Goal: Check status: Check status

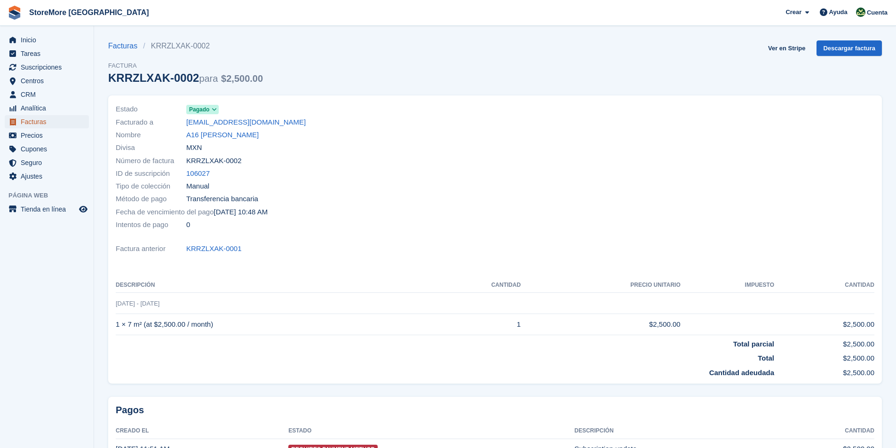
click at [27, 120] on span "Facturas" at bounding box center [49, 121] width 56 height 13
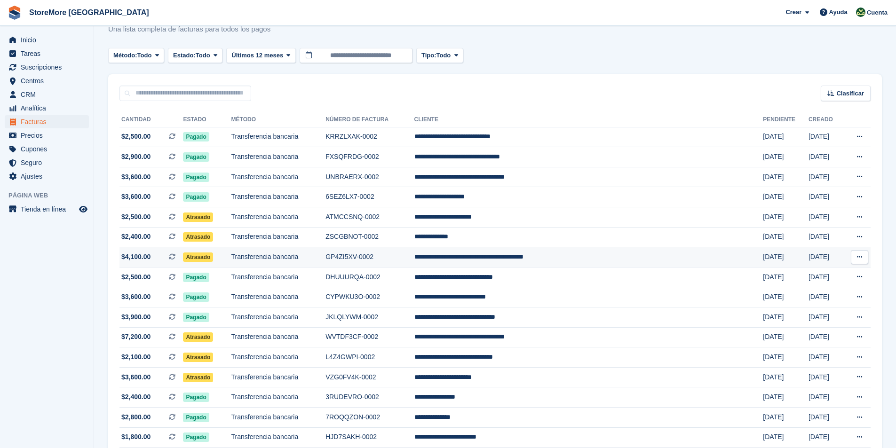
scroll to position [47, 0]
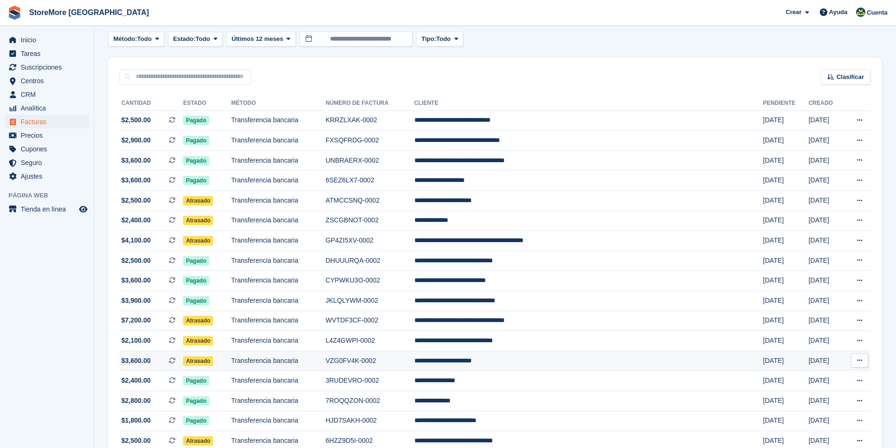
click at [213, 361] on span "Atrasado" at bounding box center [198, 361] width 30 height 9
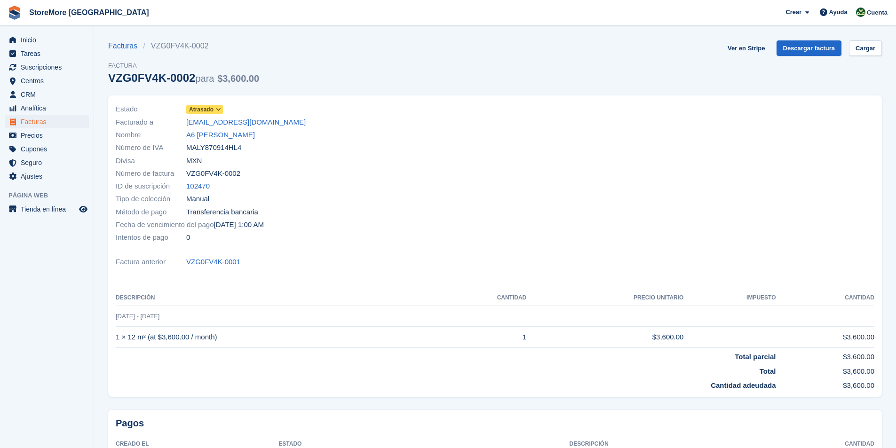
click at [218, 108] on icon at bounding box center [218, 110] width 5 height 6
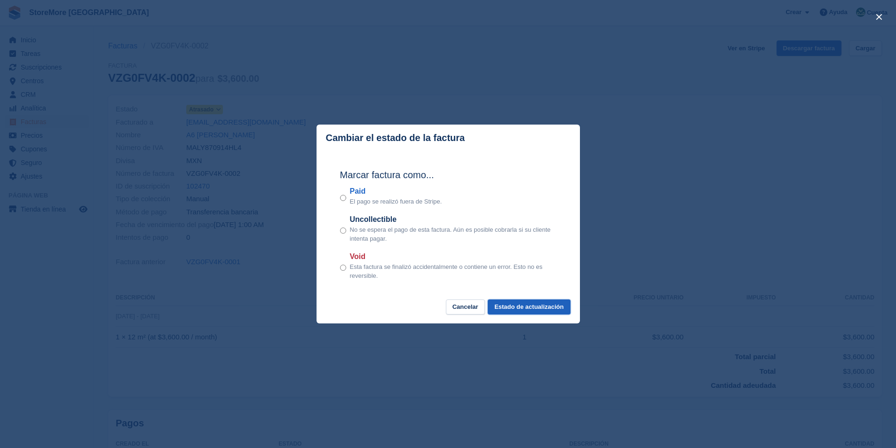
click at [555, 310] on button "Estado de actualización" at bounding box center [529, 308] width 82 height 16
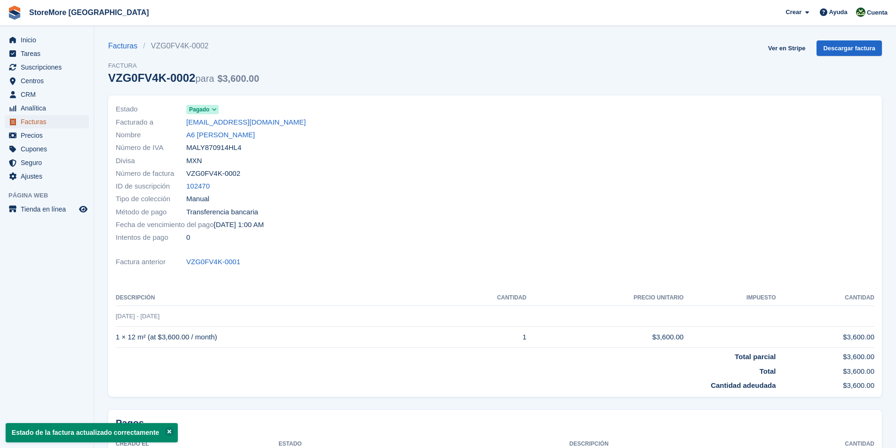
click at [37, 122] on span "Facturas" at bounding box center [49, 121] width 56 height 13
